Goal: Communication & Community: Answer question/provide support

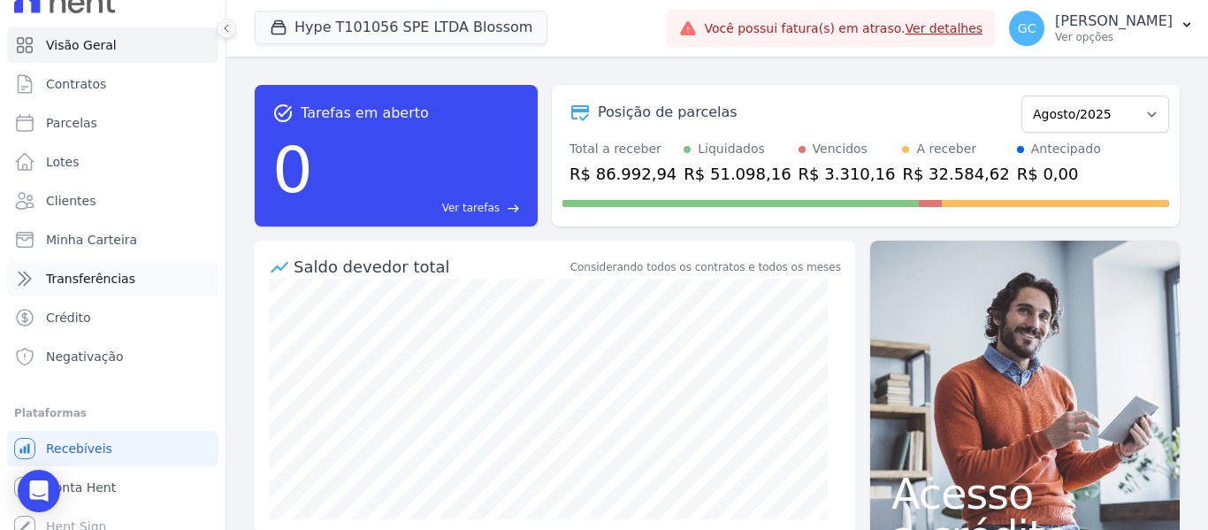
scroll to position [40, 0]
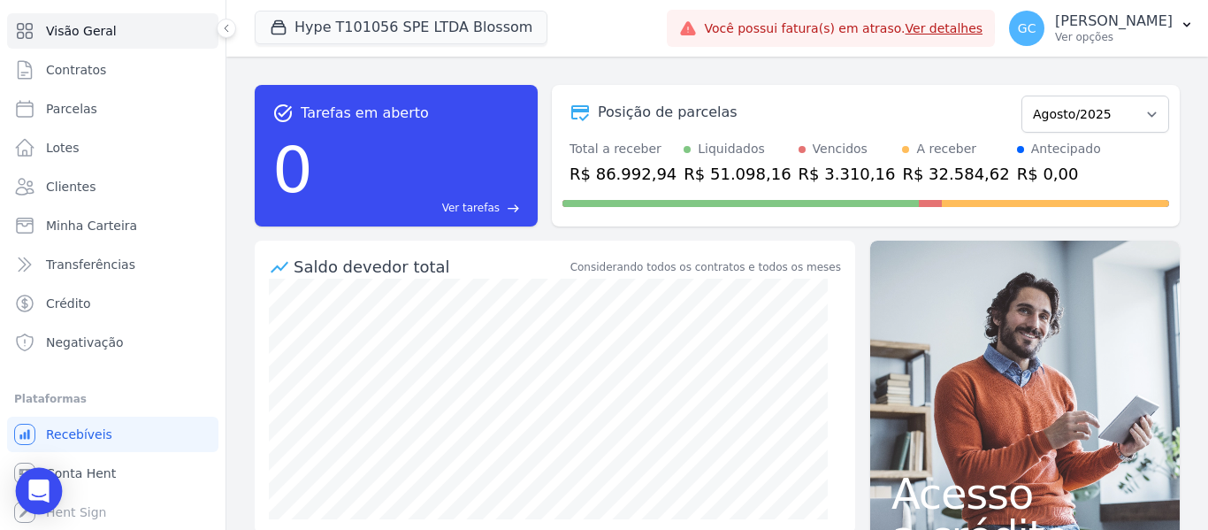
click at [40, 494] on icon "Open Intercom Messenger" at bounding box center [38, 490] width 20 height 23
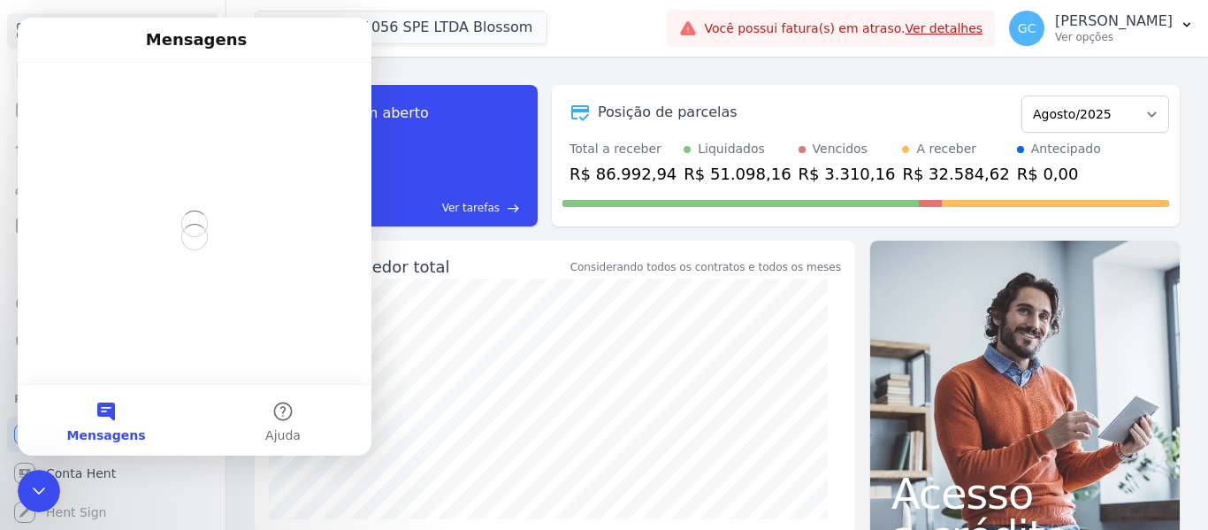
scroll to position [0, 0]
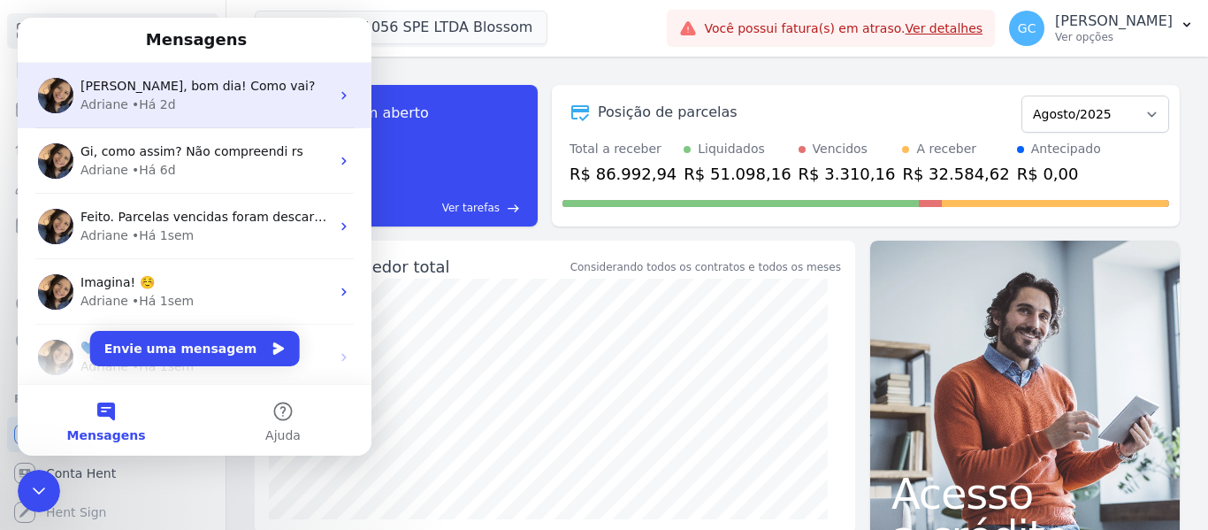
click at [202, 97] on div "Adriane • Há 2d" at bounding box center [204, 105] width 249 height 19
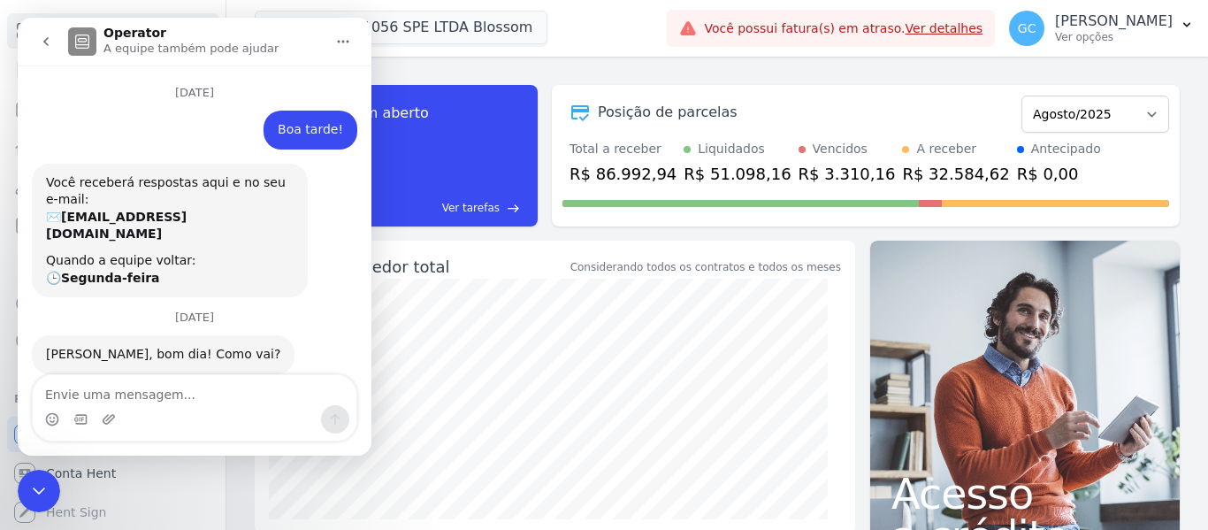
scroll to position [19, 0]
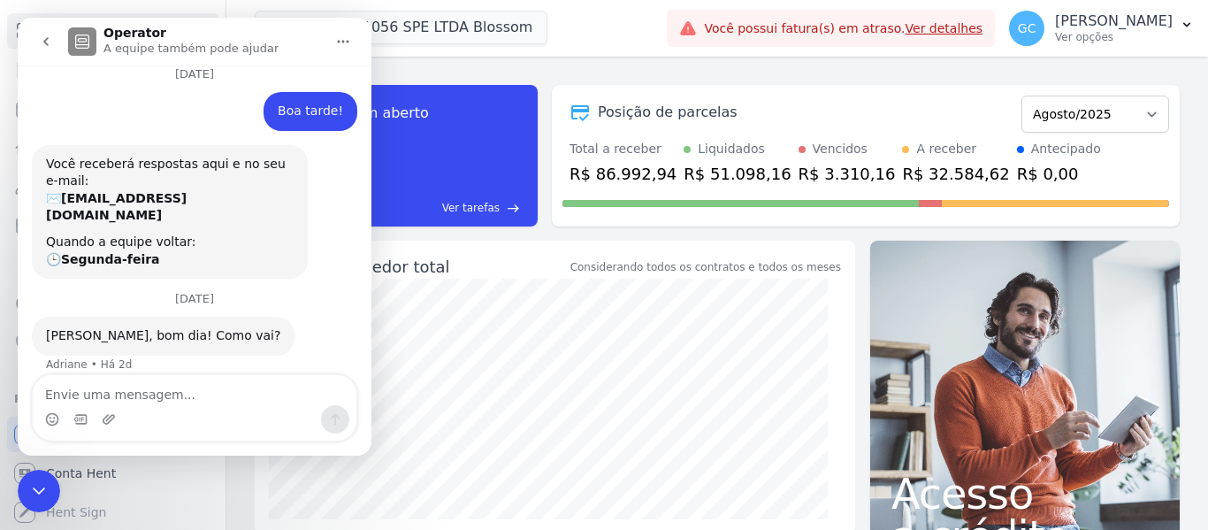
click at [177, 389] on textarea "Envie uma mensagem..." at bounding box center [195, 390] width 324 height 30
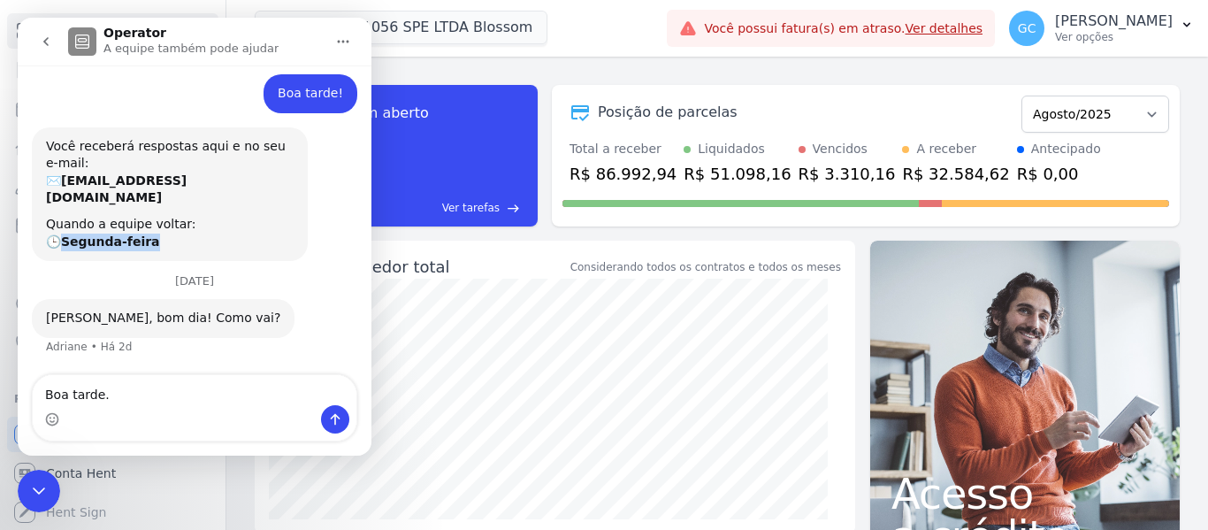
drag, startPoint x: 65, startPoint y: 220, endPoint x: 161, endPoint y: 218, distance: 95.6
click at [161, 218] on div "Quando a equipe voltar: 🕒 Segunda-feira" at bounding box center [170, 233] width 248 height 34
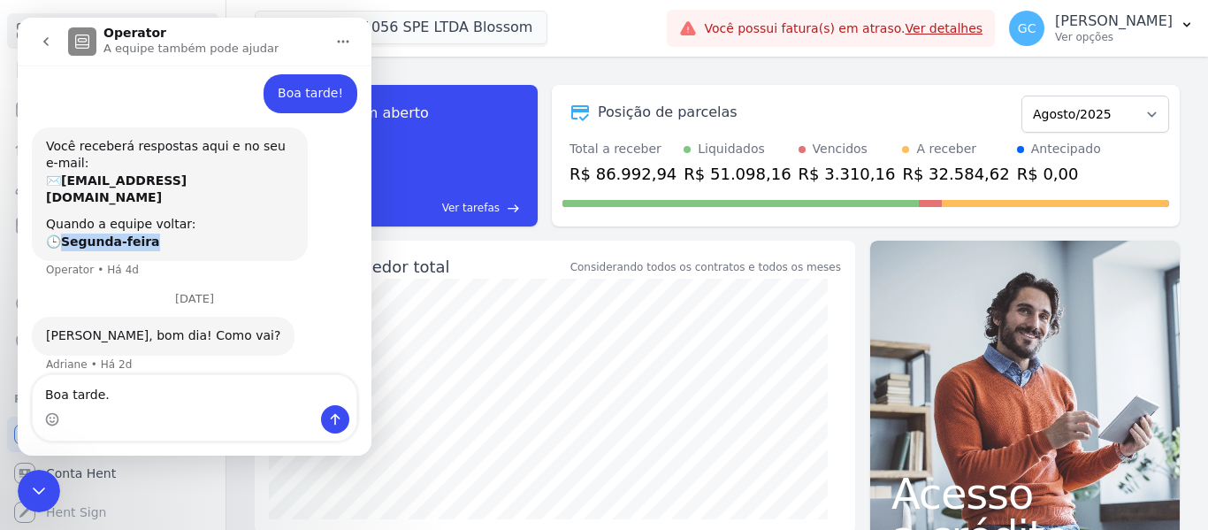
scroll to position [54, 0]
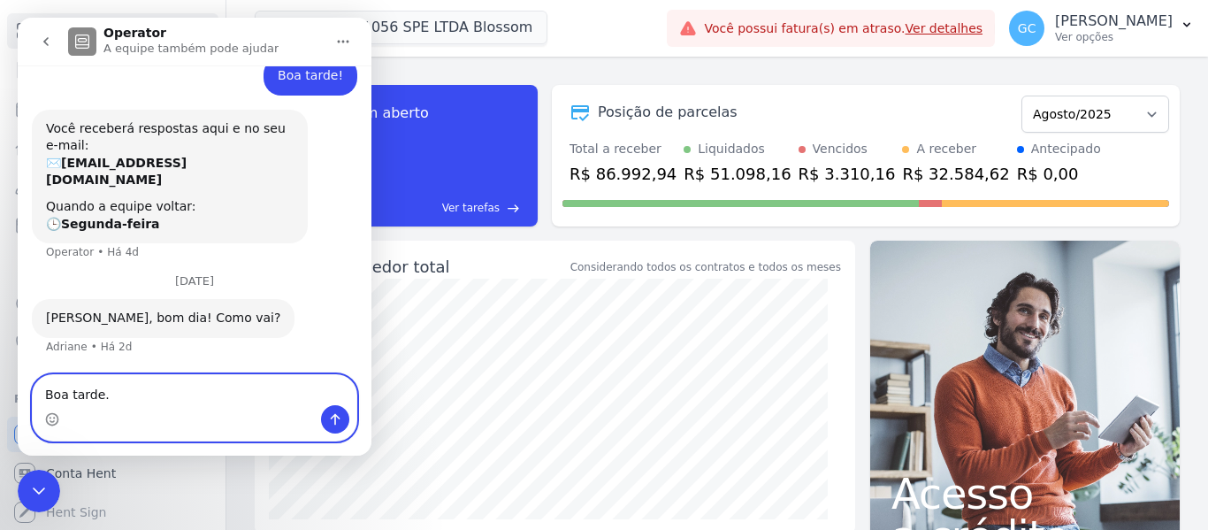
click at [124, 375] on textarea "Boa tarde." at bounding box center [195, 390] width 324 height 30
click at [63, 389] on textarea "Boa tarde." at bounding box center [195, 390] width 324 height 30
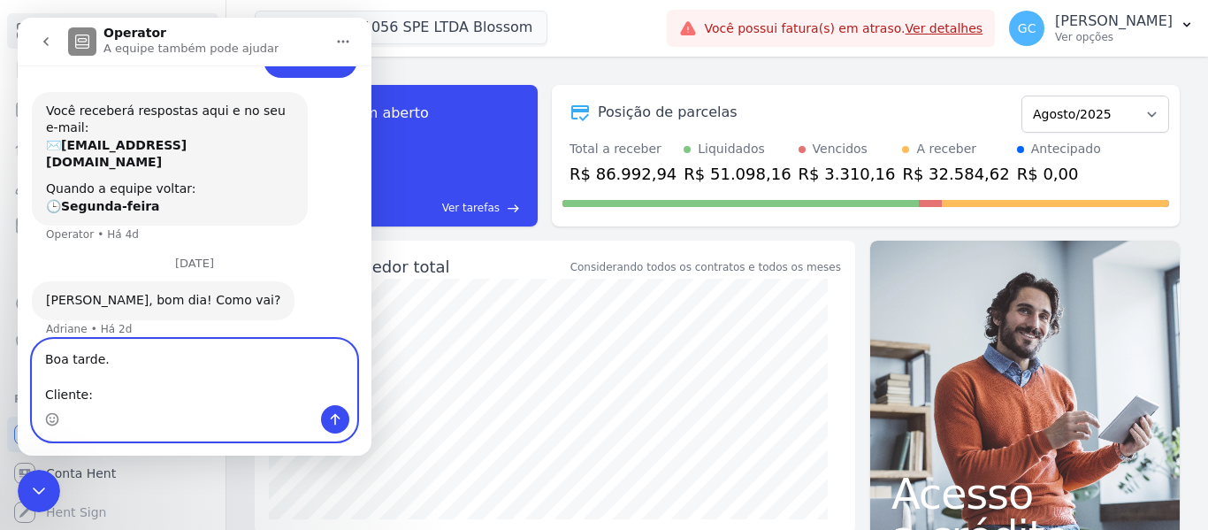
click at [118, 394] on textarea "Boa tarde. Cliente:" at bounding box center [195, 372] width 324 height 65
paste textarea "[PERSON_NAME]"
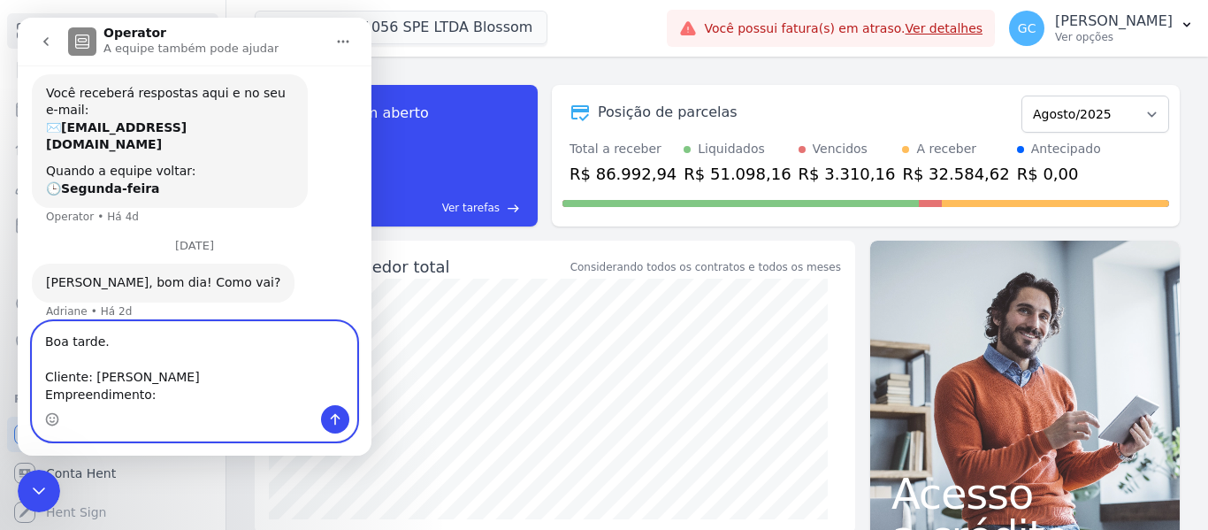
click at [173, 397] on textarea "Boa tarde. Cliente: [PERSON_NAME] Empreendimento:" at bounding box center [195, 363] width 324 height 83
click at [284, 397] on textarea "Boa tarde. Cliente: [PERSON_NAME] Junior Empreendimento: High City Habitat B706" at bounding box center [195, 363] width 324 height 83
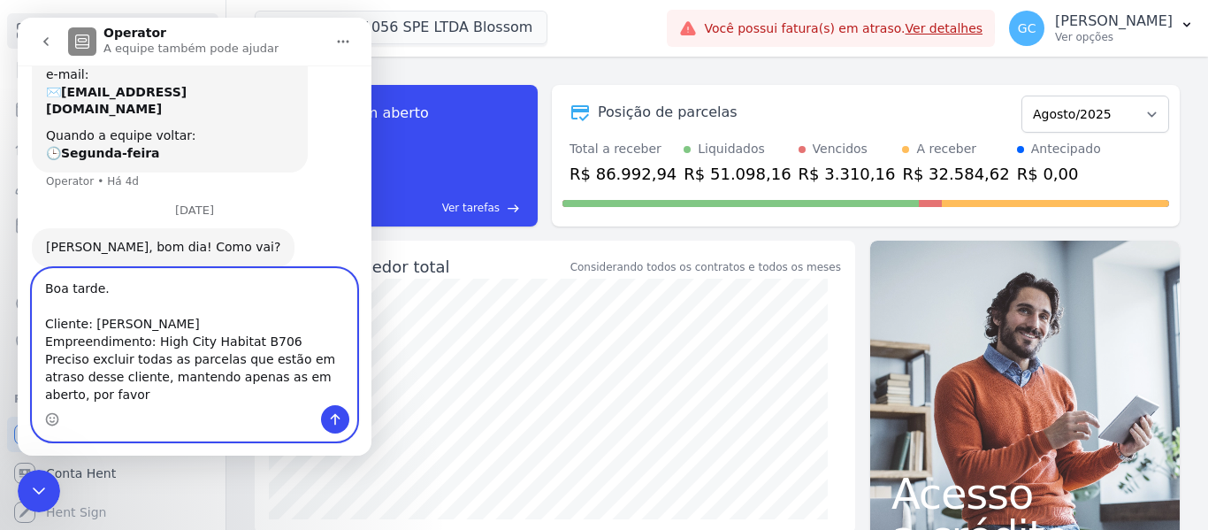
scroll to position [142, 0]
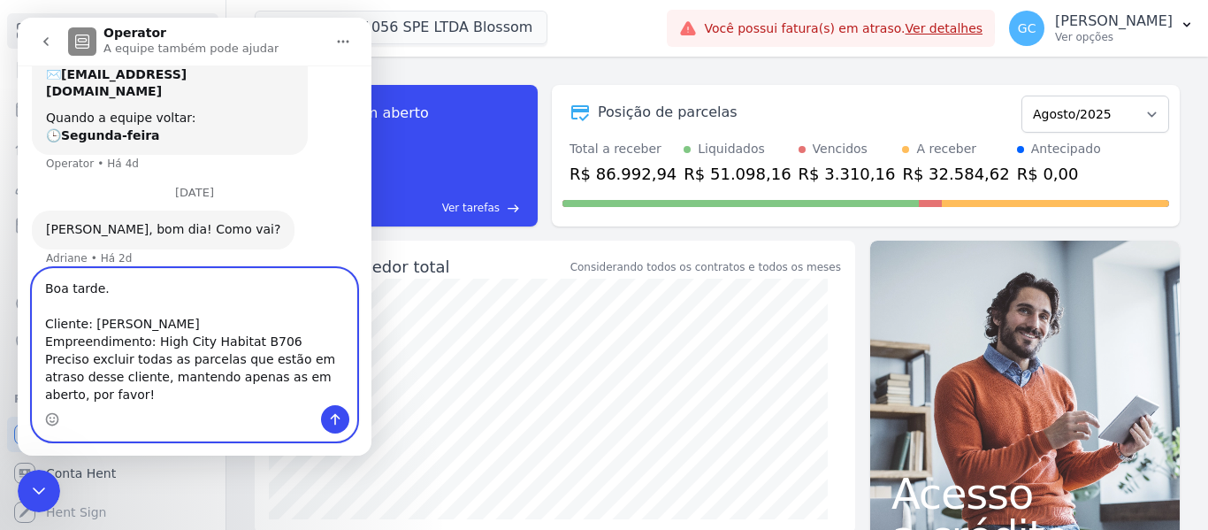
drag, startPoint x: 119, startPoint y: 398, endPoint x: 37, endPoint y: 356, distance: 92.2
click at [37, 356] on textarea "Boa tarde. Cliente: [PERSON_NAME] Empreendimento: High City Habitat B706 Precis…" at bounding box center [195, 337] width 324 height 136
drag, startPoint x: 149, startPoint y: 386, endPoint x: 112, endPoint y: 395, distance: 38.2
click at [148, 386] on textarea "Boa tarde. Cliente: [PERSON_NAME] Empreendimento: High City Habitat B706 Precis…" at bounding box center [195, 337] width 324 height 136
click at [97, 395] on textarea "Boa tarde. Cliente: [PERSON_NAME] Empreendimento: High City Habitat B706 Precis…" at bounding box center [195, 337] width 324 height 136
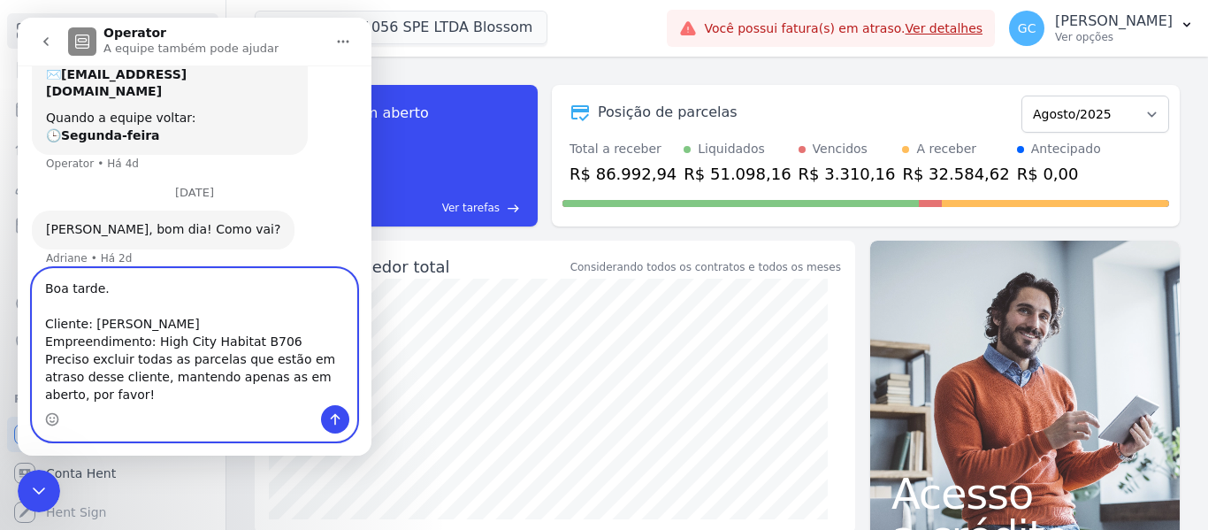
drag, startPoint x: 87, startPoint y: 398, endPoint x: 45, endPoint y: 363, distance: 54.0
click at [45, 363] on textarea "Boa tarde. Cliente: [PERSON_NAME] Empreendimento: High City Habitat B706 Precis…" at bounding box center [195, 337] width 324 height 136
paste textarea "que sejam excluídas todas as parcelas em atraso deste cliente, mantendo apenas …"
click at [94, 394] on textarea "Boa tarde. Cliente: [PERSON_NAME] Junior Empreendimento: High City Habitat B706…" at bounding box center [195, 337] width 324 height 136
click at [286, 342] on textarea "Boa tarde. Cliente: [PERSON_NAME] Junior Empreendimento: High City Habitat B706…" at bounding box center [195, 337] width 324 height 136
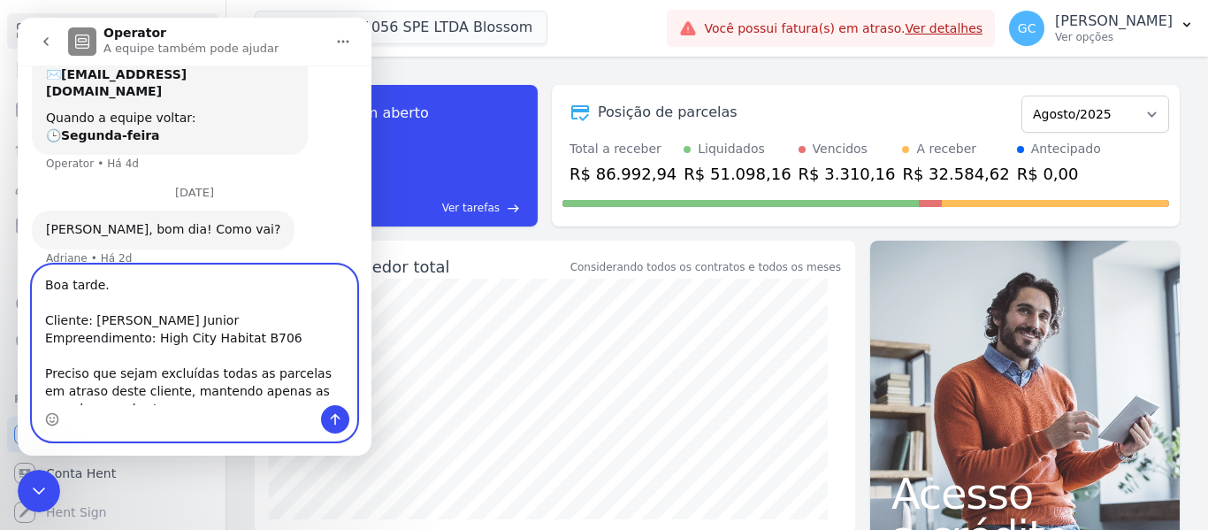
scroll to position [146, 0]
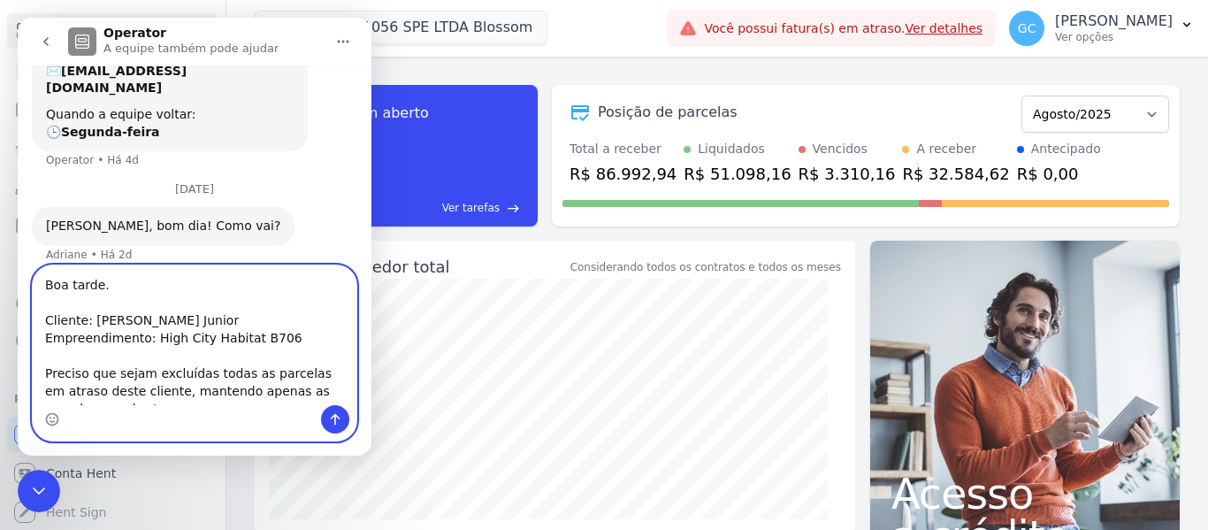
type textarea "Boa tarde. Cliente: [PERSON_NAME] Junior Empreendimento: High City Habitat B706…"
click at [342, 416] on button "Enviar uma mensagem" at bounding box center [335, 419] width 28 height 28
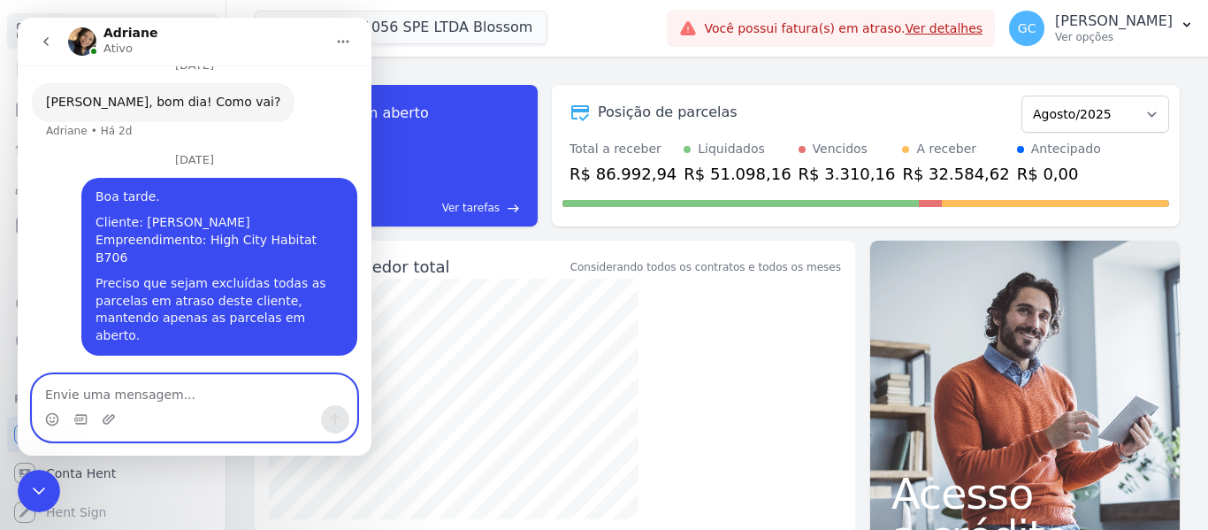
scroll to position [218, 0]
